Goal: Information Seeking & Learning: Learn about a topic

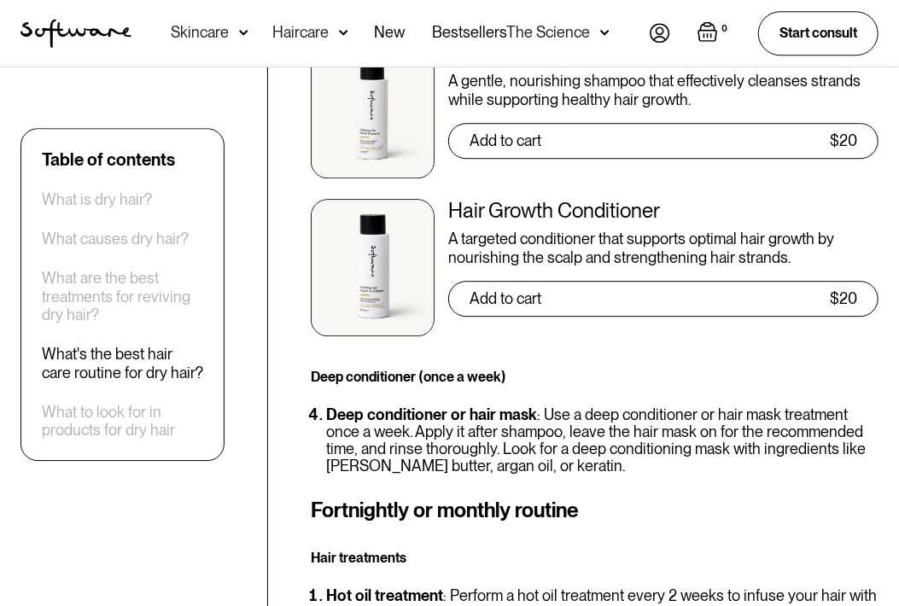
scroll to position [4635, 0]
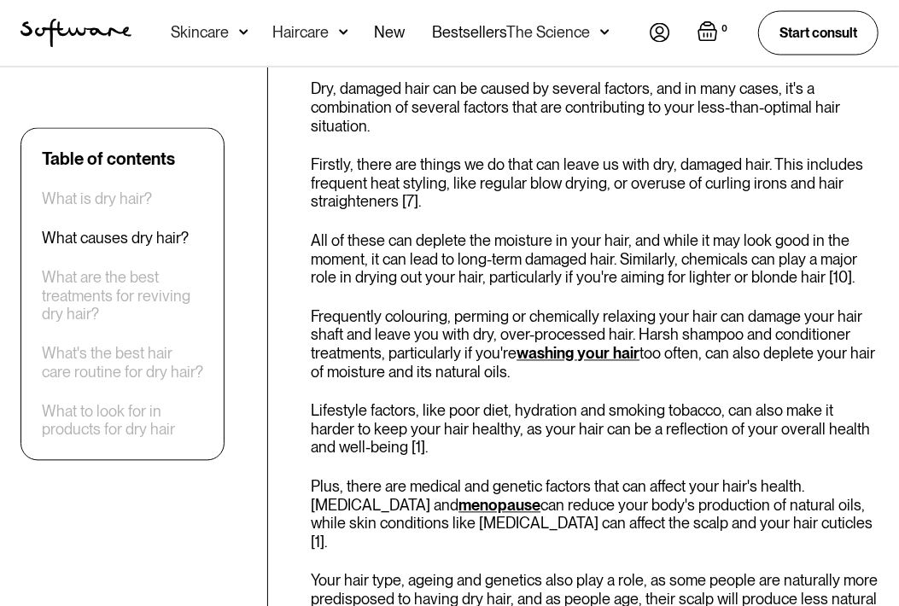
drag, startPoint x: 0, startPoint y: 0, endPoint x: 465, endPoint y: 332, distance: 571.4
click at [457, 338] on p "Frequently colouring, perming or chemically relaxing your hair can damage your …" at bounding box center [594, 344] width 567 height 73
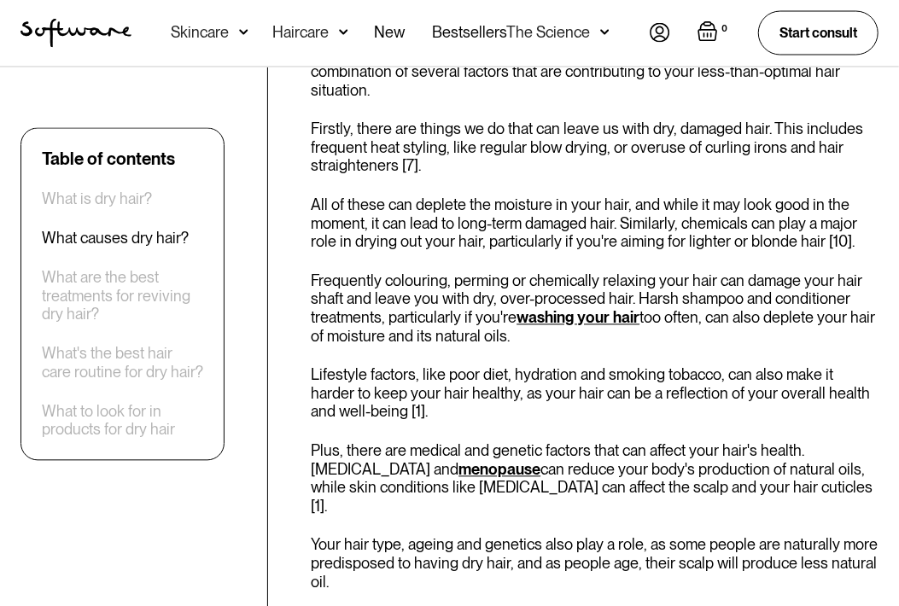
scroll to position [1291, 0]
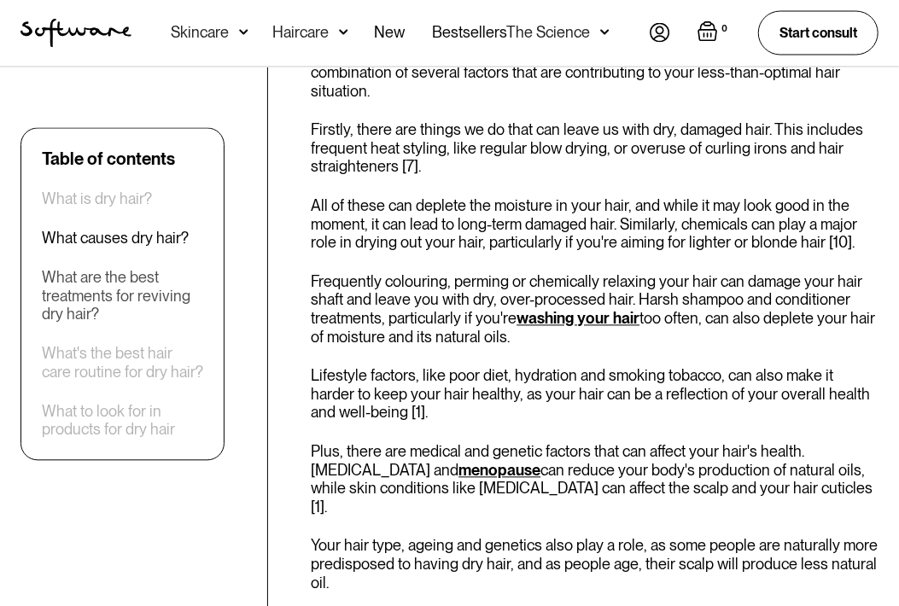
click at [160, 313] on div "What are the best treatments for reviving dry hair?" at bounding box center [122, 296] width 161 height 55
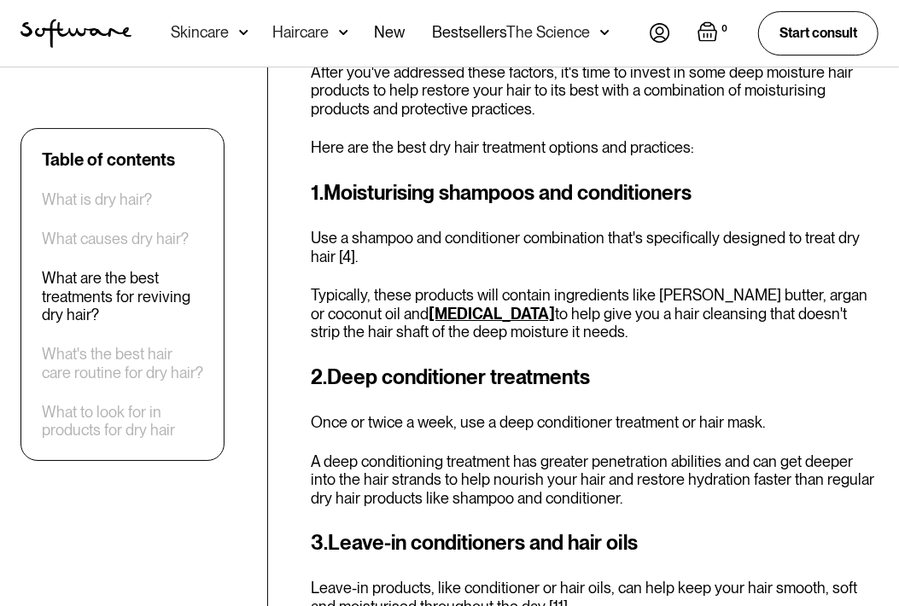
scroll to position [2355, 0]
